Goal: Task Accomplishment & Management: Manage account settings

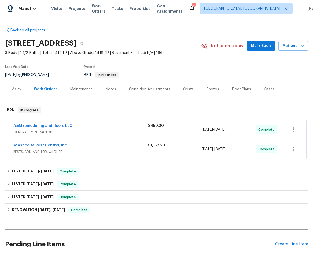
click at [104, 143] on div "Atascocita Pest Control, Inc." at bounding box center [80, 146] width 135 height 6
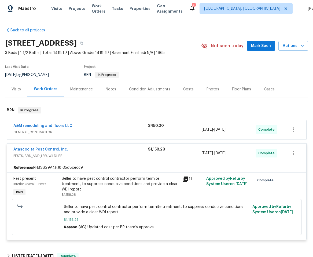
click at [109, 131] on span "GENERAL_CONTRACTOR" at bounding box center [80, 132] width 135 height 5
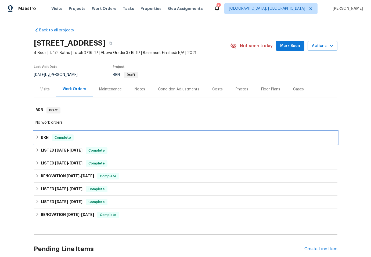
click at [97, 140] on div "BRN Complete" at bounding box center [185, 137] width 300 height 6
drag, startPoint x: 70, startPoint y: 138, endPoint x: 73, endPoint y: 138, distance: 3.8
click at [70, 138] on span "Complete" at bounding box center [62, 137] width 21 height 5
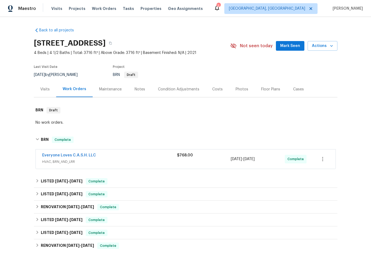
click at [107, 162] on span "HVAC, BRN_AND_LRR" at bounding box center [109, 161] width 135 height 5
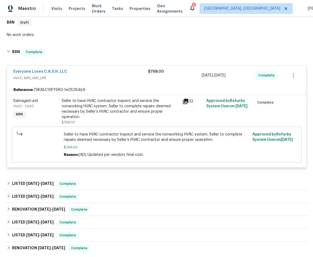
scroll to position [89, 0]
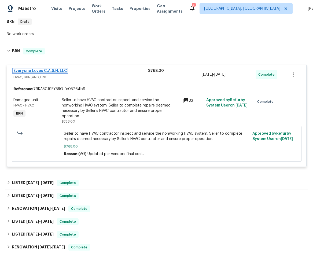
click at [45, 71] on link "Everyone Loves C.A.S.H. LLC" at bounding box center [40, 71] width 54 height 4
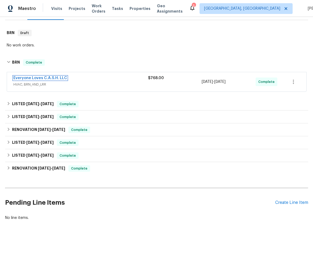
scroll to position [81, 0]
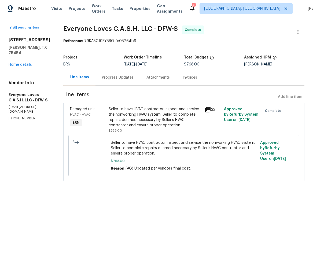
click at [128, 80] on div "Progress Updates" at bounding box center [118, 78] width 45 height 16
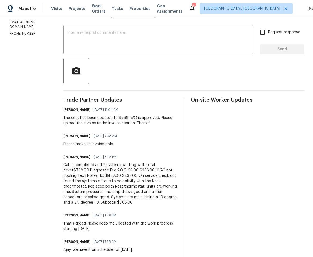
scroll to position [169, 0]
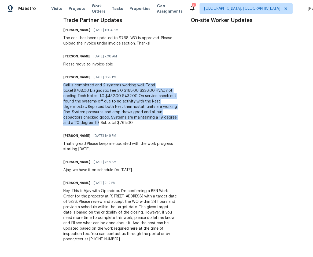
drag, startPoint x: 73, startPoint y: 81, endPoint x: 121, endPoint y: 118, distance: 60.5
click at [121, 118] on div "Call is completed and 2 systems working well. Total ticket$768.00 Diagnostic Fe…" at bounding box center [120, 104] width 114 height 43
copy div "Call is completed and 2 systems working well. Total ticket$768.00 Diagnostic Fe…"
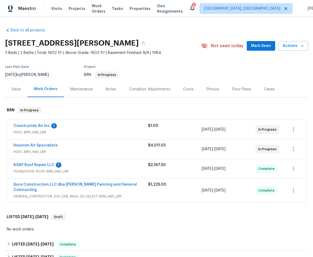
click at [90, 188] on div "Aura Construction LLC dba Logan's Painting and General Contracting" at bounding box center [80, 188] width 135 height 12
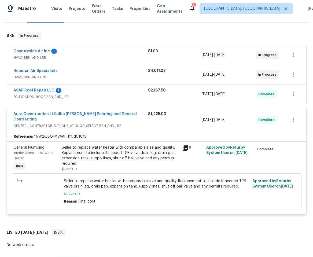
scroll to position [75, 0]
click at [100, 113] on link "Aura Construction LLC dba Logan's Painting and General Contracting" at bounding box center [74, 116] width 123 height 9
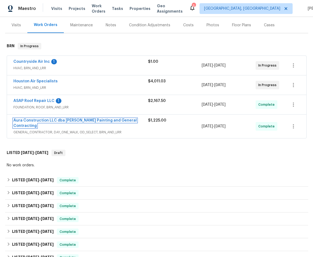
scroll to position [60, 0]
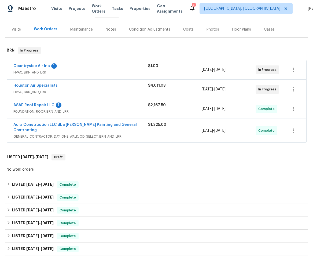
click at [102, 108] on div "ASAP Roof Repair LLC 1 FOUNDATION, ROOF, BRN_AND_LRR" at bounding box center [80, 109] width 135 height 12
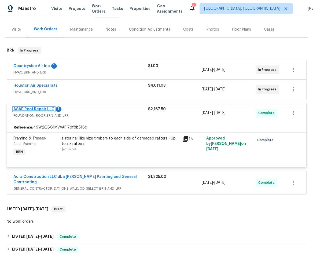
click at [27, 109] on link "ASAP Roof Repair LLC" at bounding box center [33, 109] width 41 height 4
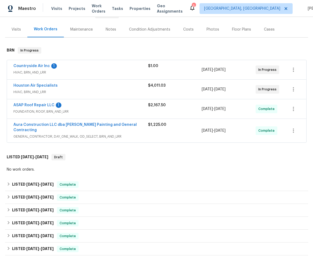
click at [93, 89] on div "Houston Air Specialists HVAC, BRN_AND_LRR" at bounding box center [80, 89] width 135 height 12
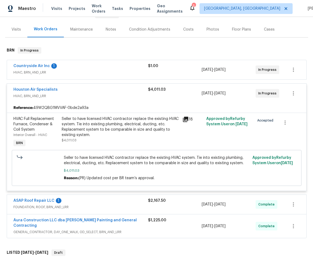
click at [90, 69] on div "Countryside Air Inc 1 HVAC, BRN_AND_LRR" at bounding box center [80, 69] width 135 height 12
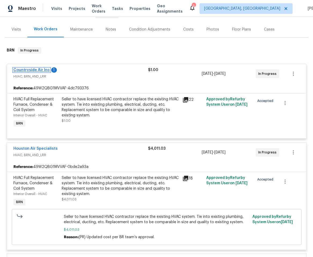
click at [38, 69] on link "Countryside Air Inc" at bounding box center [31, 70] width 37 height 4
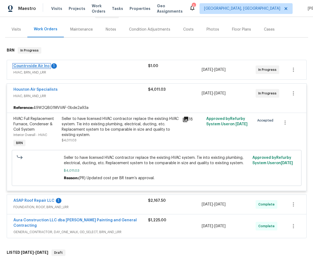
click at [32, 67] on link "Countryside Air Inc" at bounding box center [31, 66] width 37 height 4
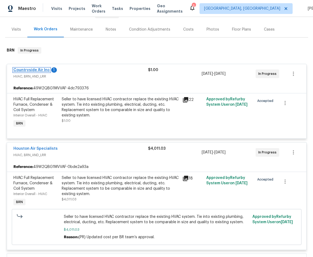
click at [35, 69] on link "Countryside Air Inc" at bounding box center [31, 70] width 37 height 4
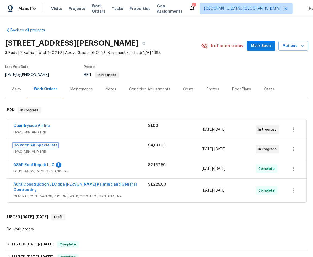
click at [39, 145] on link "Houston Air Specialists" at bounding box center [35, 146] width 44 height 4
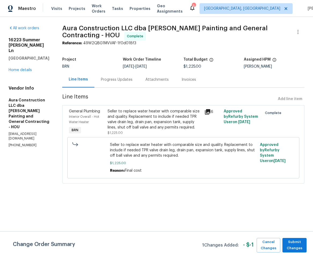
click at [138, 117] on div "Seller to replace water heater with comparable size and quality. Replacement to…" at bounding box center [154, 119] width 93 height 21
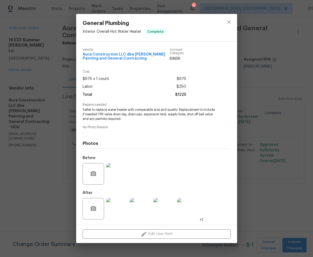
click at [116, 207] on img at bounding box center [116, 208] width 21 height 21
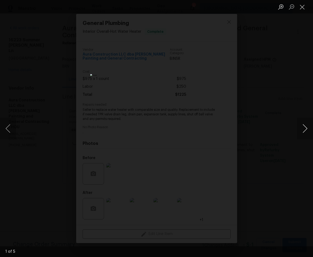
click at [307, 127] on button "Next image" at bounding box center [305, 128] width 16 height 21
click at [307, 128] on button "Next image" at bounding box center [305, 128] width 16 height 21
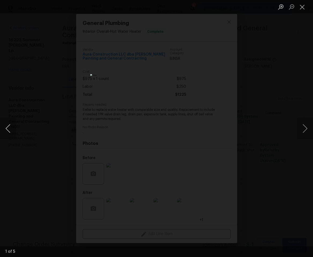
click at [7, 126] on button "Previous image" at bounding box center [8, 128] width 16 height 21
click at [311, 125] on button "Next image" at bounding box center [305, 128] width 16 height 21
click at [311, 123] on button "Next image" at bounding box center [305, 128] width 16 height 21
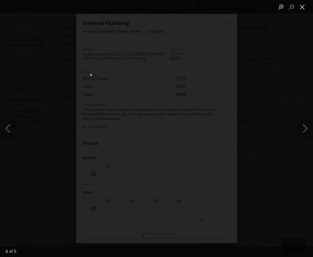
click at [302, 7] on button "Close lightbox" at bounding box center [302, 6] width 11 height 9
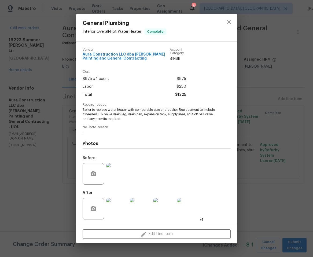
click at [175, 211] on div at bounding box center [164, 209] width 24 height 28
click at [173, 205] on img at bounding box center [164, 208] width 21 height 21
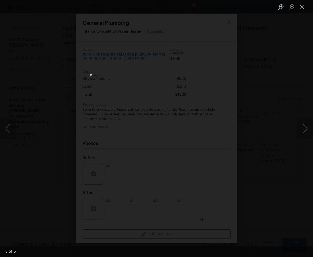
click at [305, 128] on button "Next image" at bounding box center [305, 128] width 16 height 21
click at [304, 132] on button "Next image" at bounding box center [305, 128] width 16 height 21
click at [6, 130] on button "Previous image" at bounding box center [8, 128] width 16 height 21
click at [298, 127] on button "Next image" at bounding box center [305, 128] width 16 height 21
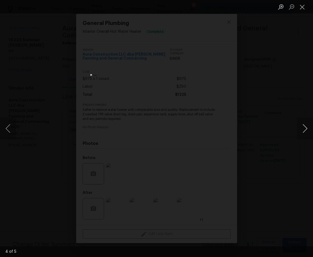
click at [301, 128] on button "Next image" at bounding box center [305, 128] width 16 height 21
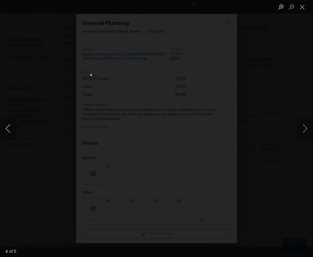
click at [12, 129] on button "Previous image" at bounding box center [8, 128] width 16 height 21
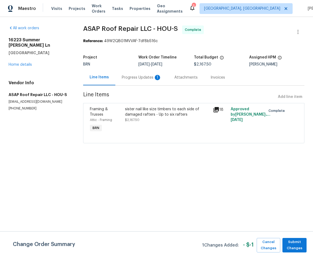
click at [122, 75] on div "Progress Updates 1" at bounding box center [141, 78] width 53 height 16
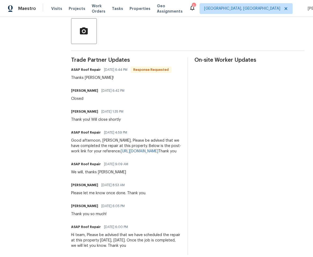
scroll to position [141, 0]
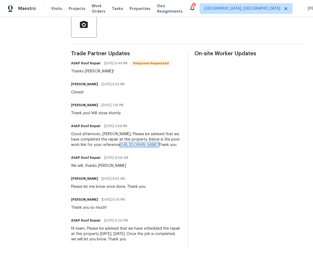
click at [121, 143] on link "[URL][DOMAIN_NAME]" at bounding box center [140, 145] width 38 height 4
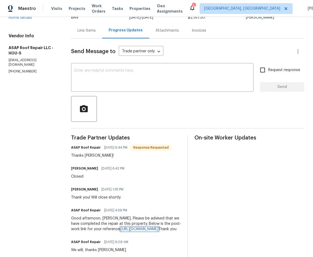
scroll to position [0, 0]
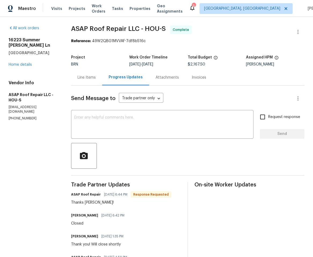
click at [81, 76] on div "Line Items" at bounding box center [87, 77] width 18 height 5
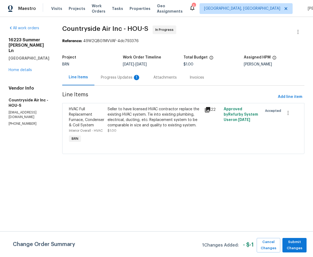
click at [112, 75] on div "Progress Updates 1" at bounding box center [120, 78] width 53 height 16
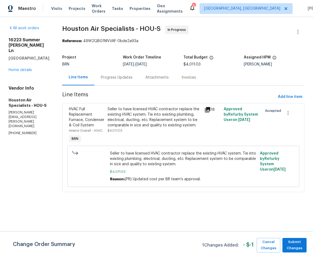
click at [115, 70] on div "Progress Updates" at bounding box center [116, 78] width 45 height 16
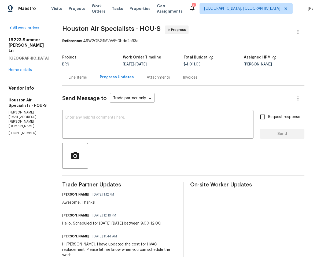
scroll to position [1, 0]
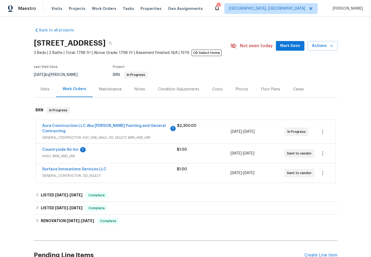
click at [127, 147] on div "Countryside Air Inc 1" at bounding box center [109, 150] width 134 height 6
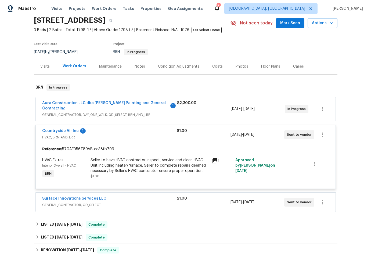
scroll to position [35, 0]
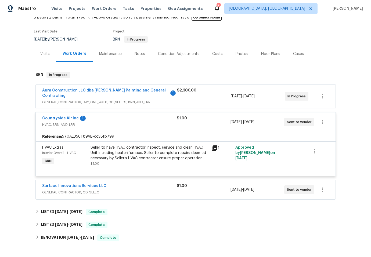
click at [148, 190] on span "GENERAL_CONTRACTOR, OD_SELECT" at bounding box center [109, 192] width 134 height 5
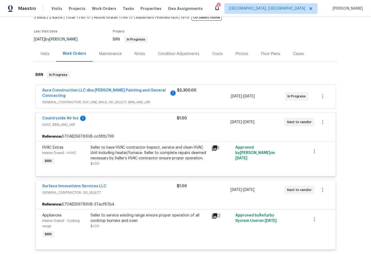
click at [221, 99] on div "$2,300.00" at bounding box center [204, 96] width 54 height 17
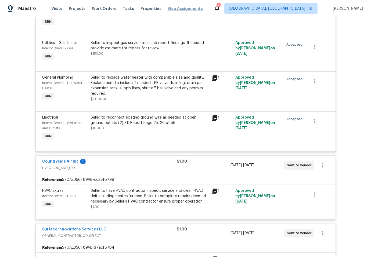
scroll to position [0, 0]
